Goal: Task Accomplishment & Management: Use online tool/utility

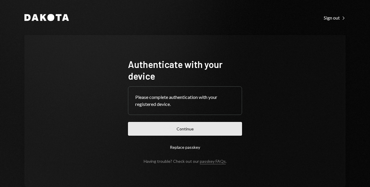
click at [181, 127] on button "Continue" at bounding box center [185, 129] width 114 height 14
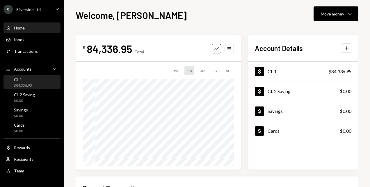
click at [19, 83] on div "CL 1 $84,336.95" at bounding box center [23, 82] width 18 height 11
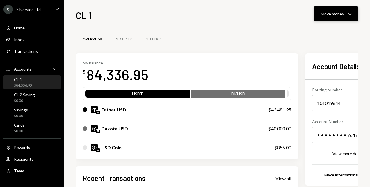
click at [333, 15] on div "Move money" at bounding box center [332, 14] width 23 height 6
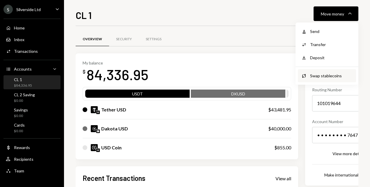
click at [323, 76] on div "Swap stablecoins" at bounding box center [331, 75] width 43 height 6
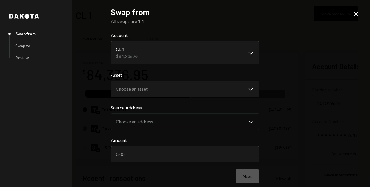
click at [249, 88] on body "S Silverside Ltd Caret Down Home Home Inbox Inbox Activities Transactions Accou…" at bounding box center [185, 93] width 370 height 187
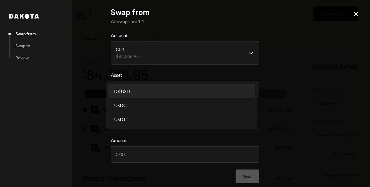
select select "*****"
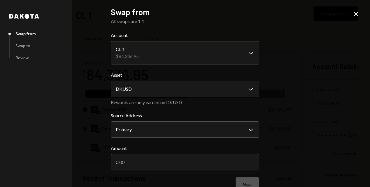
scroll to position [13, 0]
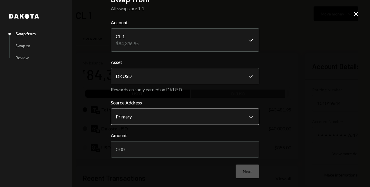
click at [250, 116] on body "S Silverside Ltd Caret Down Home Home Inbox Inbox Activities Transactions Accou…" at bounding box center [185, 93] width 370 height 187
click at [358, 14] on icon "Close" at bounding box center [356, 13] width 7 height 7
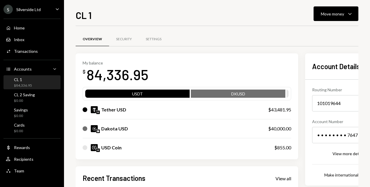
click at [30, 81] on div "CL 1" at bounding box center [23, 79] width 18 height 5
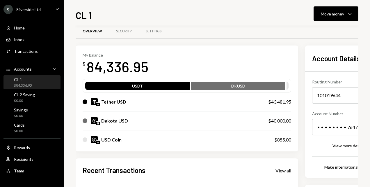
scroll to position [29, 0]
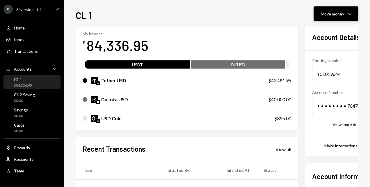
click at [349, 12] on icon "Caret Down" at bounding box center [350, 13] width 7 height 7
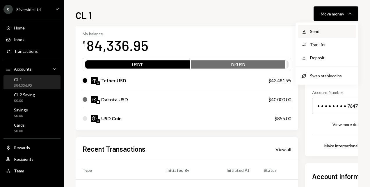
click at [317, 33] on div "Send" at bounding box center [331, 31] width 43 height 6
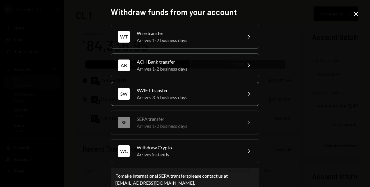
click at [155, 96] on div "Arrives 3-5 business days" at bounding box center [187, 97] width 101 height 7
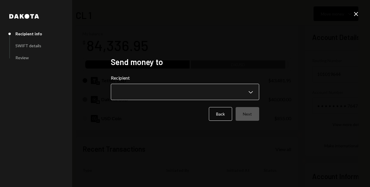
click at [250, 93] on body "S Silverside Ltd Caret Down Home Home Inbox Inbox Activities Transactions Accou…" at bounding box center [185, 93] width 370 height 187
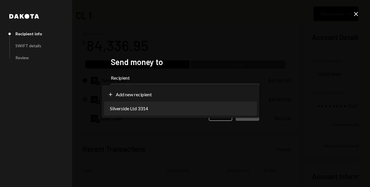
select select "**********"
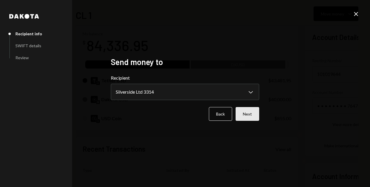
click at [253, 114] on button "Next" at bounding box center [248, 114] width 24 height 14
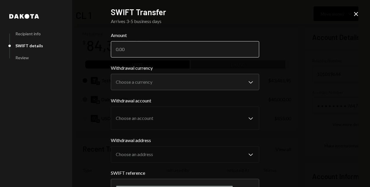
click at [142, 49] on input "Amount" at bounding box center [185, 49] width 148 height 16
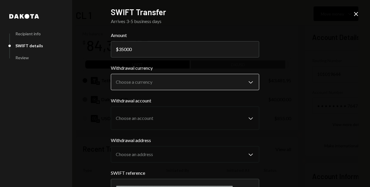
type input "35000"
click at [252, 80] on body "S Silverside Ltd Caret Down Home Home Inbox Inbox Activities Transactions Accou…" at bounding box center [185, 93] width 370 height 187
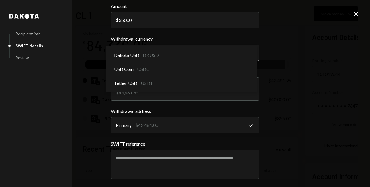
click at [252, 51] on body "S Silverside Ltd Caret Down Home Home Inbox Inbox Activities Transactions Accou…" at bounding box center [185, 93] width 370 height 187
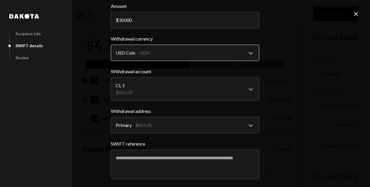
click at [250, 51] on body "S Silverside Ltd Caret Down Home Home Inbox Inbox Activities Transactions Accou…" at bounding box center [185, 93] width 370 height 187
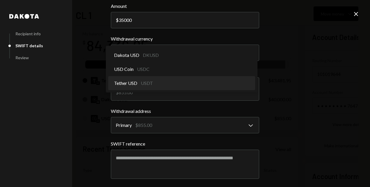
select select "****"
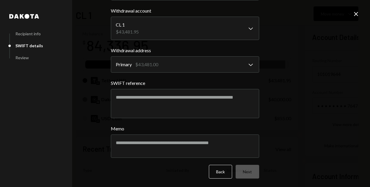
scroll to position [90, 0]
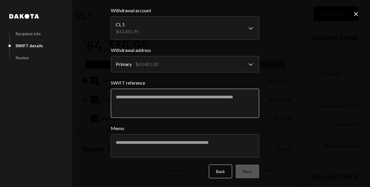
click at [114, 96] on textarea "SWIFT reference" at bounding box center [185, 103] width 148 height 29
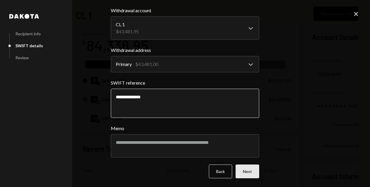
type textarea "**********"
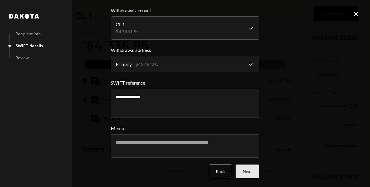
click at [251, 171] on button "Next" at bounding box center [248, 171] width 24 height 14
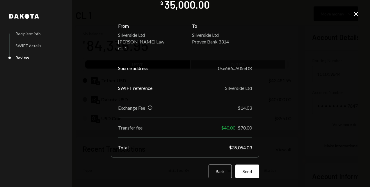
scroll to position [32, 0]
click at [247, 168] on button "Send" at bounding box center [248, 171] width 24 height 14
